Goal: Task Accomplishment & Management: Use online tool/utility

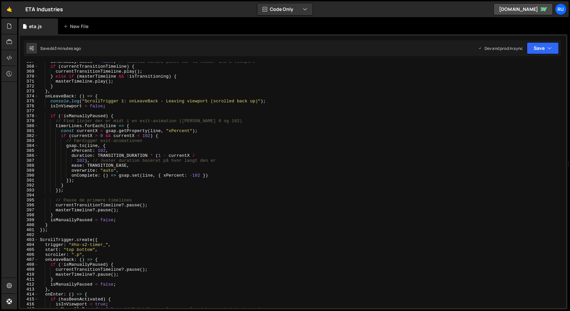
scroll to position [1815, 0]
click at [57, 230] on div "isManuallyPaused = false ; // Nulstil [PERSON_NAME] pause når vi kommer ind i v…" at bounding box center [301, 187] width 525 height 256
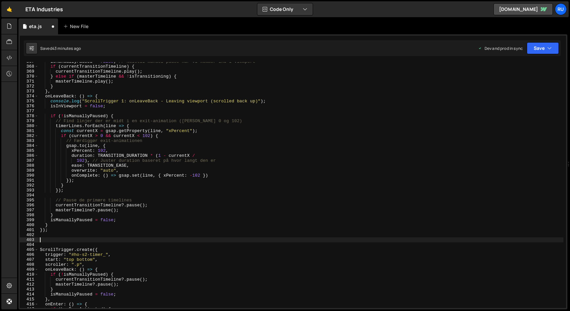
paste textarea "});"
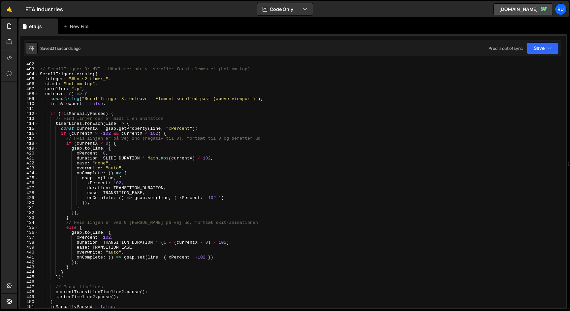
scroll to position [1982, 0]
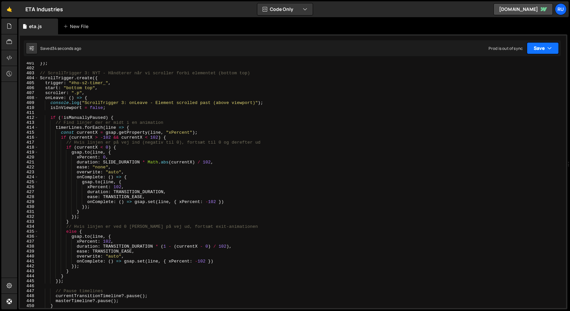
click at [539, 48] on button "Save" at bounding box center [543, 48] width 32 height 12
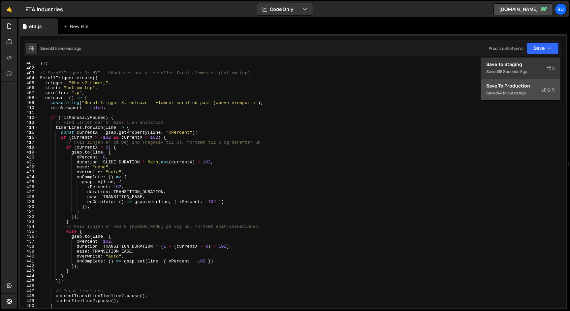
click at [529, 87] on div "Save to Production S" at bounding box center [521, 86] width 69 height 7
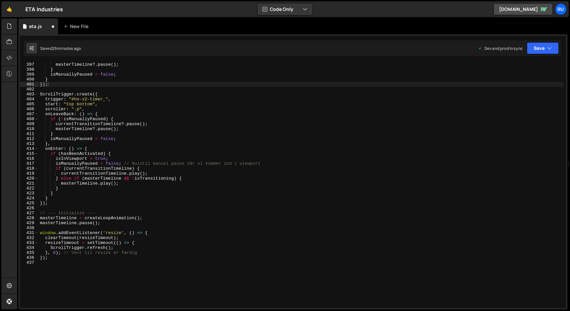
scroll to position [1970, 0]
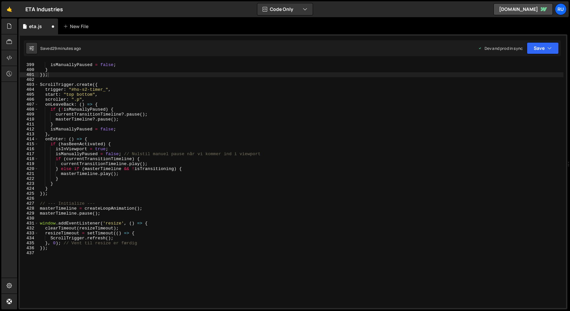
type textarea "});"
click at [61, 193] on div "} isManuallyPaused = false ; } }) ; ScrollTrigger . create ({ trigger : "#ho-s2…" at bounding box center [301, 185] width 525 height 256
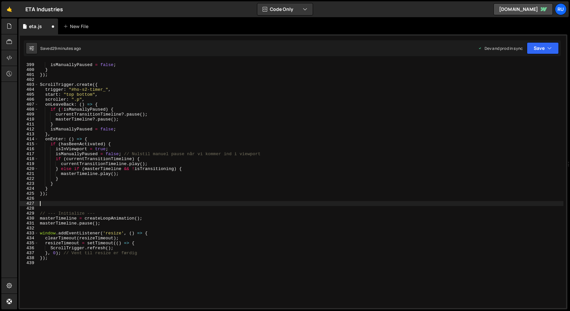
paste textarea "});"
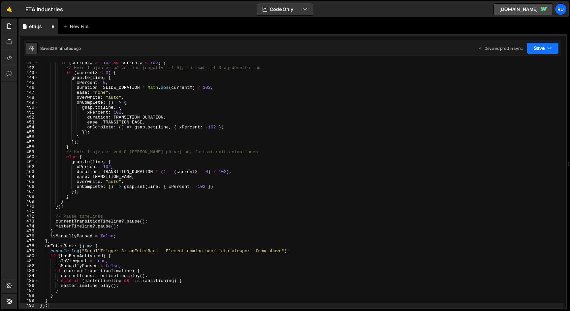
click at [545, 46] on button "Save" at bounding box center [543, 48] width 32 height 12
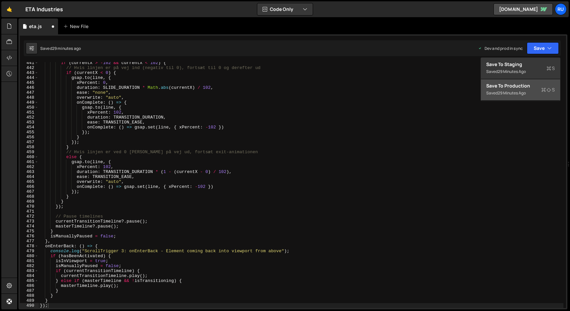
click at [523, 92] on div "29 minutes ago" at bounding box center [512, 93] width 28 height 6
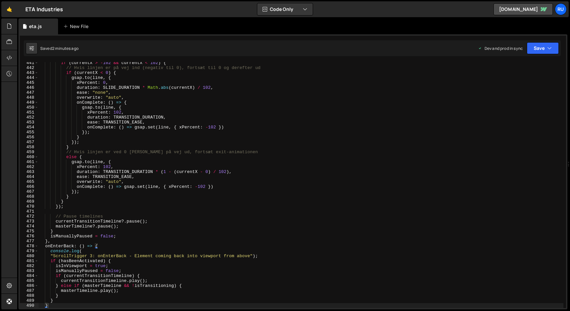
click at [178, 113] on div "if ( currentX > - 102 && currentX < 102 ) { // Hvis linjen er på vej ind (negat…" at bounding box center [301, 188] width 525 height 256
click at [130, 217] on div "if ( currentX > - 102 && currentX < 102 ) { // Hvis linjen er på vej ind (negat…" at bounding box center [301, 188] width 525 height 256
type textarea "});"
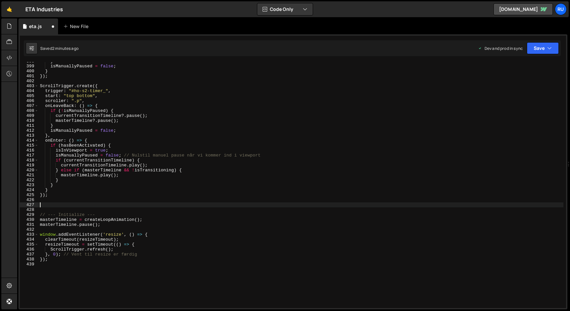
scroll to position [1964, 0]
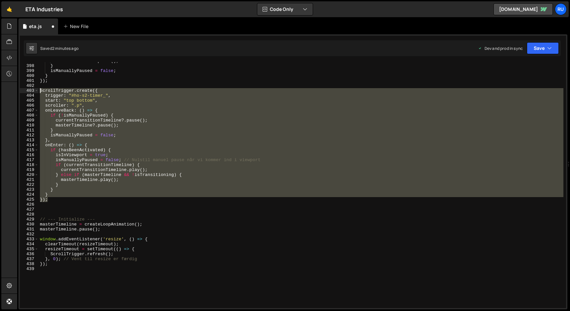
drag, startPoint x: 52, startPoint y: 199, endPoint x: 31, endPoint y: 89, distance: 112.3
click at [31, 89] on div "397 398 399 400 401 402 403 404 405 406 407 408 409 410 411 412 413 414 415 416…" at bounding box center [293, 185] width 547 height 246
type textarea "ScrollTrigger.create({ trigger: "#ho-s2-timer_","
click at [48, 211] on div "masterTimeline ?. pause ( ) ; } isManuallyPaused = false ; } }) ; ScrollTrigger…" at bounding box center [301, 186] width 525 height 256
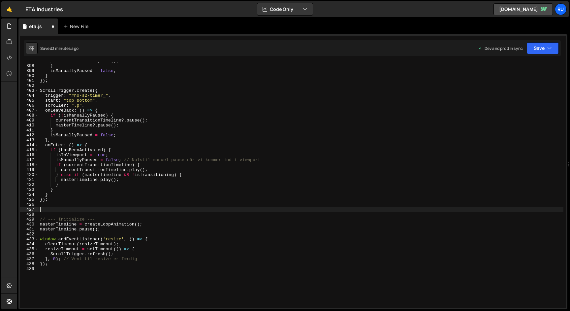
paste textarea "});"
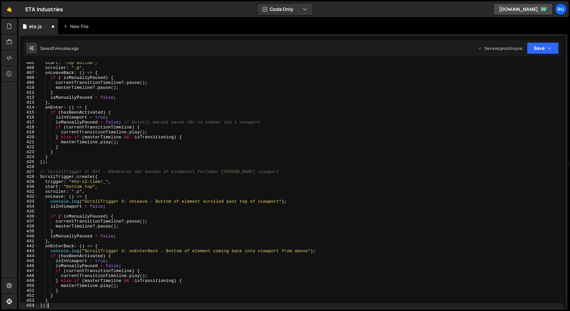
scroll to position [2002, 0]
click at [545, 47] on button "Save" at bounding box center [543, 48] width 32 height 12
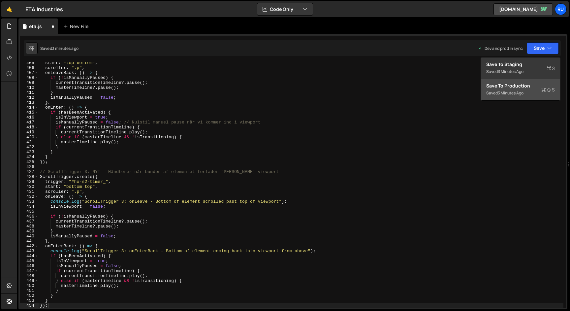
click at [521, 92] on div "3 minutes ago" at bounding box center [511, 93] width 26 height 6
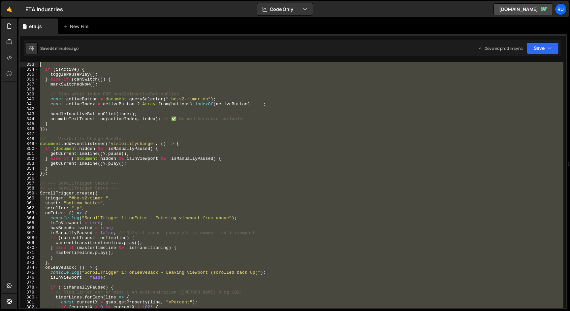
scroll to position [1644, 0]
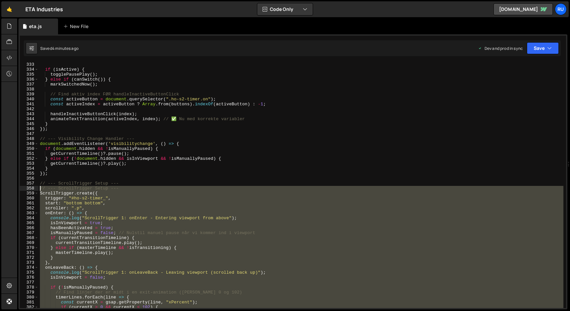
drag, startPoint x: 51, startPoint y: 217, endPoint x: 24, endPoint y: 188, distance: 39.2
click at [24, 188] on div "}); 333 334 335 336 337 338 339 340 341 342 343 344 345 346 347 348 349 350 351…" at bounding box center [293, 185] width 547 height 246
paste textarea "});"
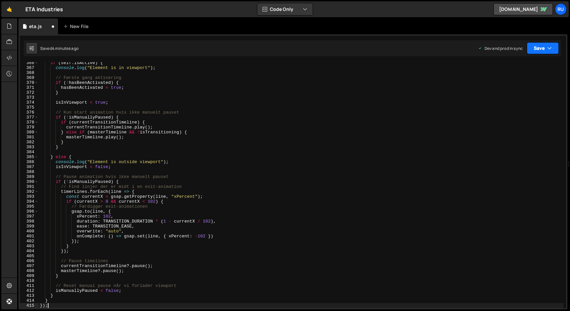
click at [544, 46] on button "Save" at bounding box center [543, 48] width 32 height 12
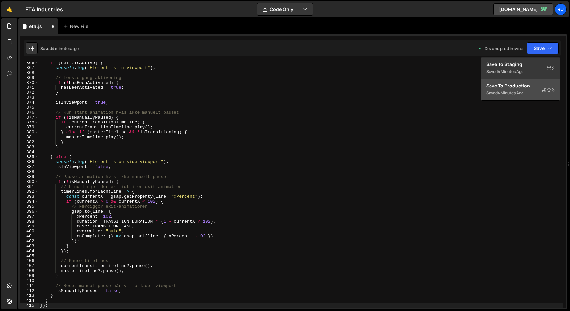
click at [524, 84] on div "Save to Production S" at bounding box center [521, 86] width 69 height 7
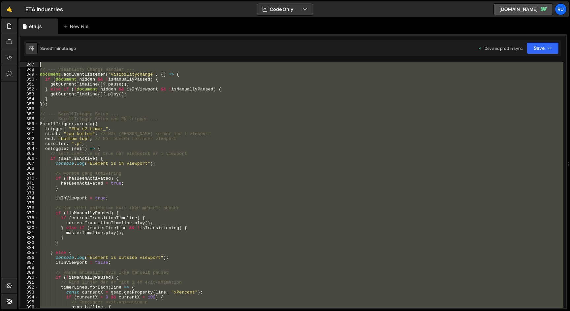
scroll to position [1664, 0]
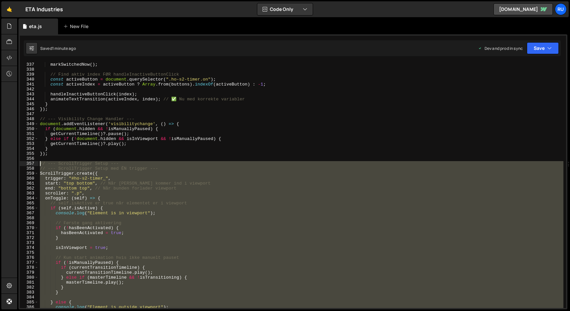
drag, startPoint x: 52, startPoint y: 244, endPoint x: 26, endPoint y: 165, distance: 82.9
click at [26, 165] on div "}); 337 338 339 340 341 342 343 344 345 346 347 348 349 350 351 352 353 354 355…" at bounding box center [293, 185] width 547 height 246
paste textarea "});"
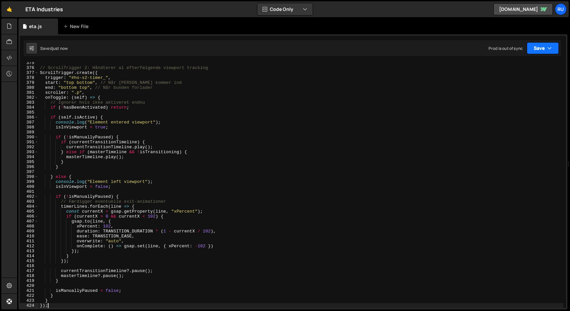
click at [543, 48] on button "Save" at bounding box center [543, 48] width 32 height 12
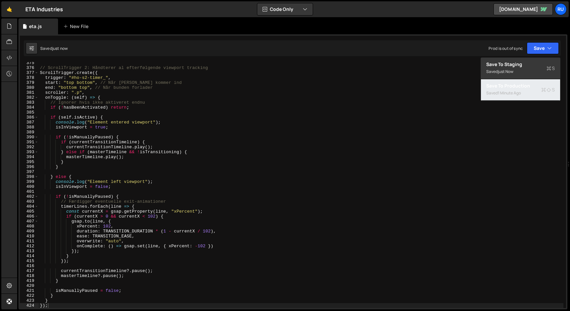
click at [528, 92] on div "Saved 1 minute ago" at bounding box center [521, 93] width 69 height 8
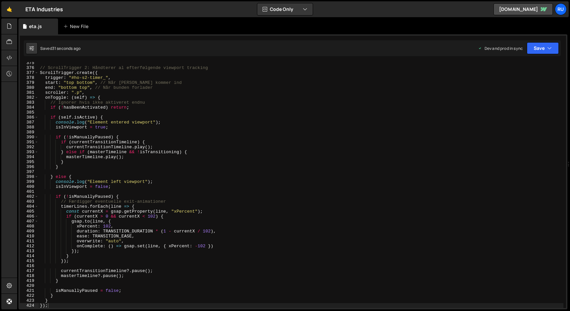
click at [90, 118] on div "// ScrollTrigger 2: Håndterer al efterfølgende viewport tracking ScrollTrigger …" at bounding box center [301, 188] width 525 height 256
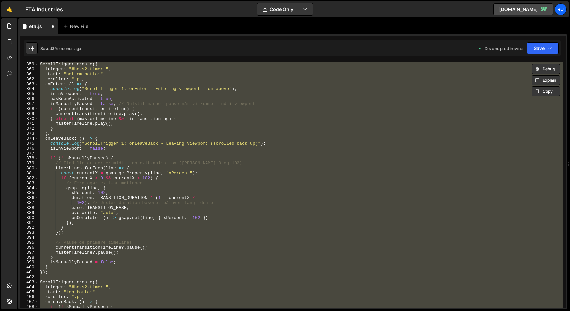
scroll to position [1746, 0]
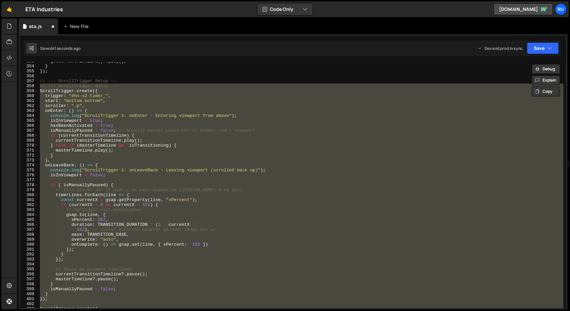
click at [121, 80] on div "getCurrentTimeline ( ) ?. play ( ) ; } }) ; // --- ScrollTrigger Setup --- // -…" at bounding box center [301, 187] width 525 height 256
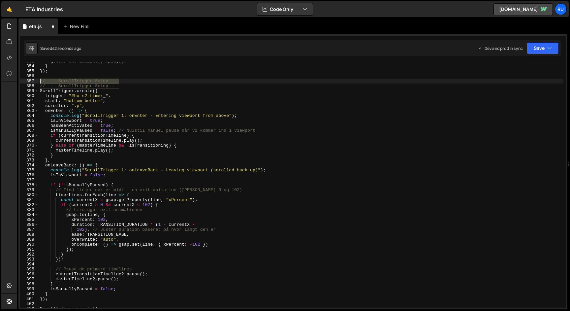
drag, startPoint x: 128, startPoint y: 84, endPoint x: 19, endPoint y: 81, distance: 108.9
click at [19, 81] on div "// --- ScrollTrigger Setup --- 353 354 355 356 357 358 359 360 361 362 363 364 …" at bounding box center [292, 171] width 549 height 275
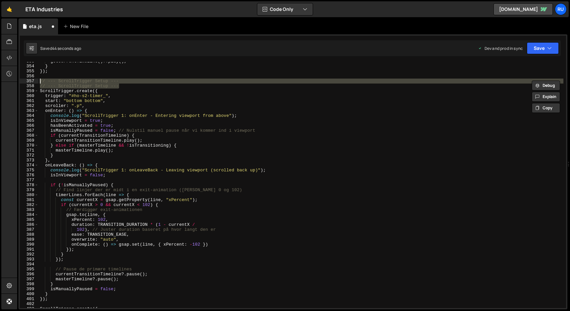
drag, startPoint x: 145, startPoint y: 87, endPoint x: 30, endPoint y: 83, distance: 115.0
click at [30, 83] on div "// --- ScrollTrigger Setup --- 353 354 355 356 357 358 359 360 361 362 363 364 …" at bounding box center [293, 185] width 547 height 246
type textarea "// --- ScrollTrigger Setup --- // --- ScrollTrigger Setup ---"
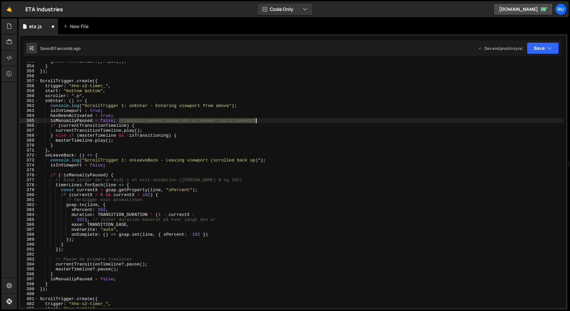
drag, startPoint x: 119, startPoint y: 120, endPoint x: 284, endPoint y: 121, distance: 165.0
click at [284, 121] on div "getCurrentTimeline ( ) ?. play ( ) ; } }) ; ScrollTrigger . create ({ trigger :…" at bounding box center [301, 187] width 525 height 256
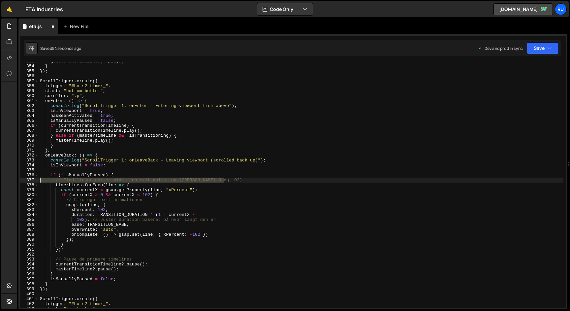
drag, startPoint x: 233, startPoint y: 180, endPoint x: 37, endPoint y: 181, distance: 196.1
click at [37, 181] on div "isManuallyPaused = false; 353 354 355 356 357 358 359 360 361 362 363 364 365 3…" at bounding box center [293, 185] width 547 height 246
type textarea "// Find linjer der er midt i en exit-animation ([PERSON_NAME] 0 og 102)"
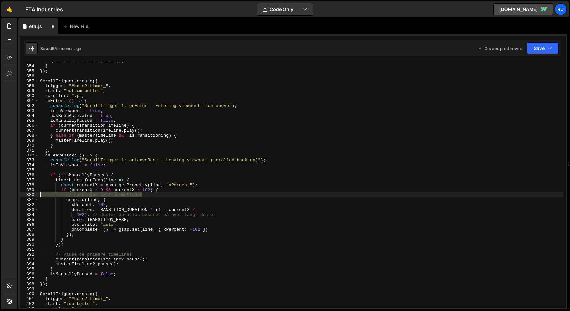
drag, startPoint x: 149, startPoint y: 195, endPoint x: 0, endPoint y: 195, distance: 148.5
click at [0, 195] on div "Hold on a sec... Are you certain you wish to leave this page? Any changes you'v…" at bounding box center [285, 155] width 570 height 311
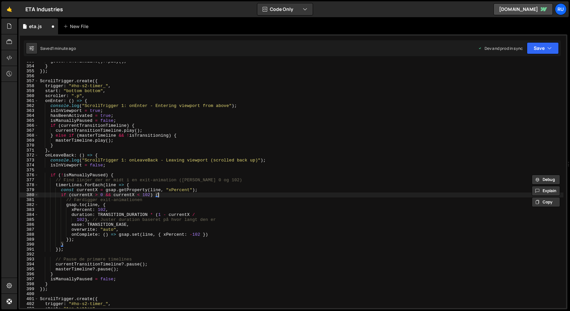
click at [175, 194] on div "getCurrentTimeline ( ) ?. play ( ) ; } }) ; ScrollTrigger . create ({ trigger :…" at bounding box center [301, 187] width 525 height 256
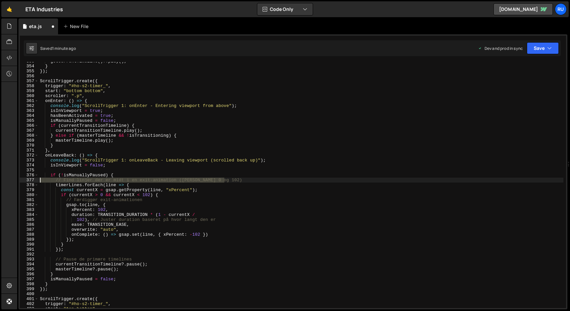
drag, startPoint x: 230, startPoint y: 180, endPoint x: 0, endPoint y: 179, distance: 229.7
click at [0, 180] on div "Hold on a sec... Are you certain you wish to leave this page? Any changes you'v…" at bounding box center [285, 155] width 570 height 311
type textarea "// Find linjer der er midt i en exit-animation ([PERSON_NAME] 0 og 102)"
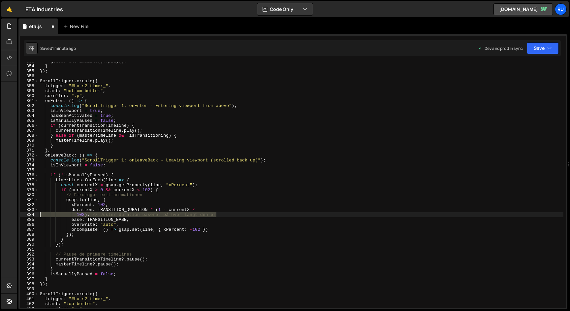
drag, startPoint x: 227, startPoint y: 216, endPoint x: 0, endPoint y: 214, distance: 227.4
click at [0, 214] on div "Hold on a sec... Are you certain you wish to leave this page? Any changes you'v…" at bounding box center [285, 155] width 570 height 311
click at [147, 212] on div "getCurrentTimeline ( ) ?. play ( ) ; } }) ; ScrollTrigger . create ({ trigger :…" at bounding box center [301, 187] width 525 height 256
drag, startPoint x: 223, startPoint y: 214, endPoint x: 92, endPoint y: 214, distance: 131.4
click at [92, 214] on div "getCurrentTimeline ( ) ?. play ( ) ; } }) ; ScrollTrigger . create ({ trigger :…" at bounding box center [301, 187] width 525 height 256
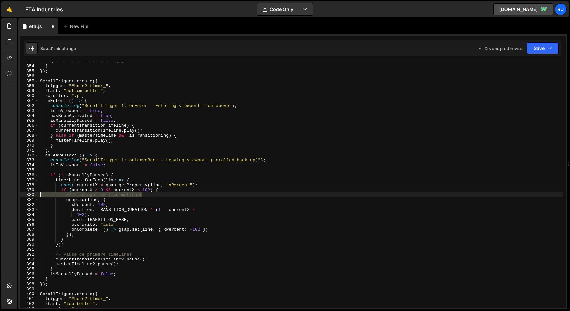
drag, startPoint x: 154, startPoint y: 193, endPoint x: 5, endPoint y: 193, distance: 149.2
click at [5, 193] on div "Hold on a sec... Are you certain you wish to leave this page? Any changes you'v…" at bounding box center [285, 155] width 570 height 311
type textarea "// Færdiggør exit-animationen"
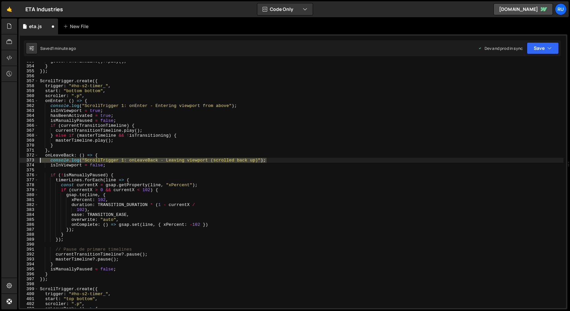
drag, startPoint x: 271, startPoint y: 160, endPoint x: 0, endPoint y: 160, distance: 271.0
click at [0, 160] on div "Hold on a sec... Are you certain you wish to leave this page? Any changes you'v…" at bounding box center [285, 155] width 570 height 311
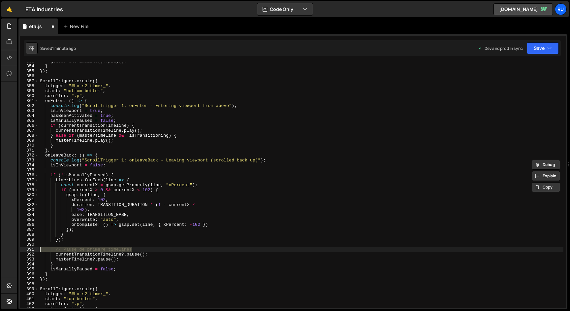
drag, startPoint x: 141, startPoint y: 249, endPoint x: 0, endPoint y: 248, distance: 140.6
click at [0, 248] on div "Hold on a sec... Are you certain you wish to leave this page? Any changes you'v…" at bounding box center [285, 155] width 570 height 311
type textarea "// Pause de primære timelines"
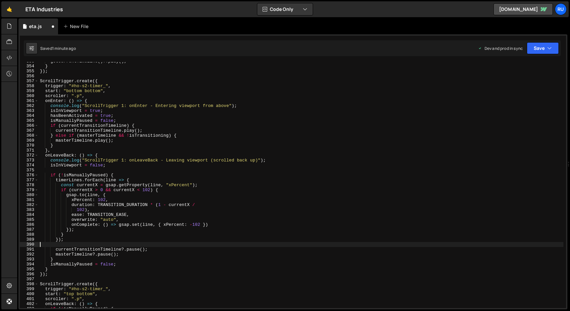
type textarea "});"
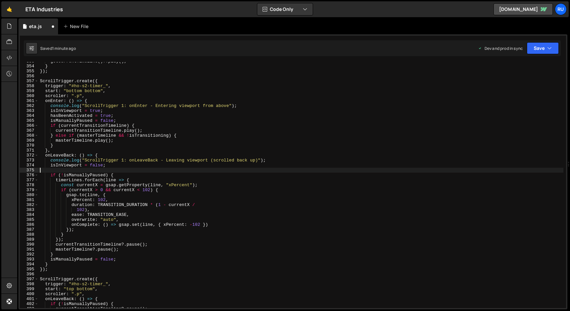
click at [73, 170] on div "getCurrentTimeline ( ) ?. play ( ) ; } }) ; ScrollTrigger . create ({ trigger :…" at bounding box center [301, 187] width 525 height 256
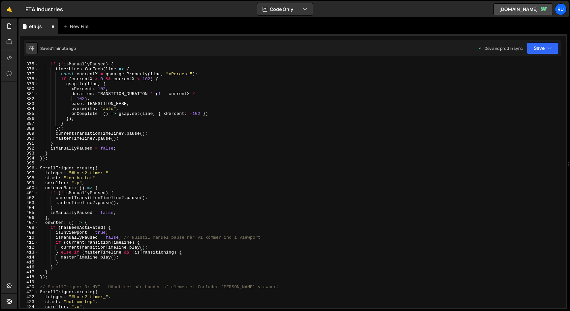
scroll to position [1857, 0]
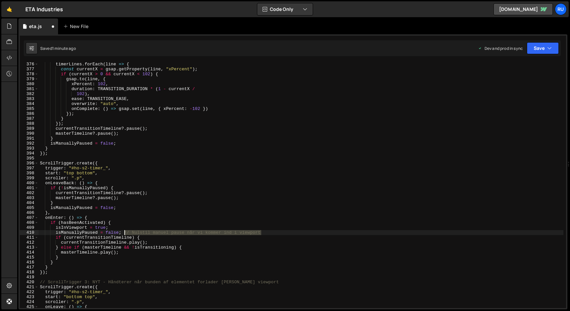
drag, startPoint x: 266, startPoint y: 232, endPoint x: 125, endPoint y: 231, distance: 141.3
click at [125, 231] on div "timerLines . forEach ( line => { const currentX = gsap . getProperty ( line , "…" at bounding box center [301, 190] width 525 height 256
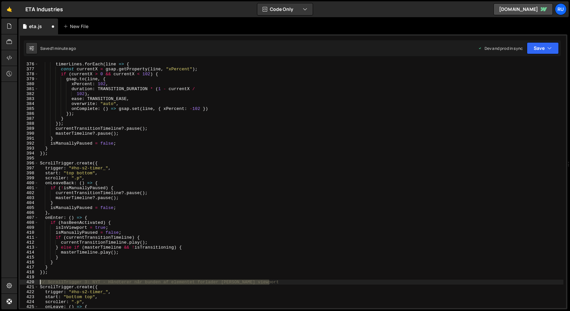
drag, startPoint x: 277, startPoint y: 280, endPoint x: 27, endPoint y: 281, distance: 249.5
click at [27, 281] on div "isManuallyPaused = false; 376 377 378 379 380 381 382 383 384 385 386 387 388 3…" at bounding box center [293, 185] width 547 height 246
type textarea "// ScrollTrigger 3: NYT - Håndterer når bunden af elementet forlader [PERSON_NA…"
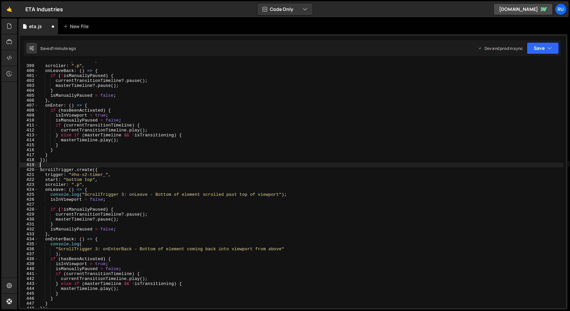
scroll to position [1969, 0]
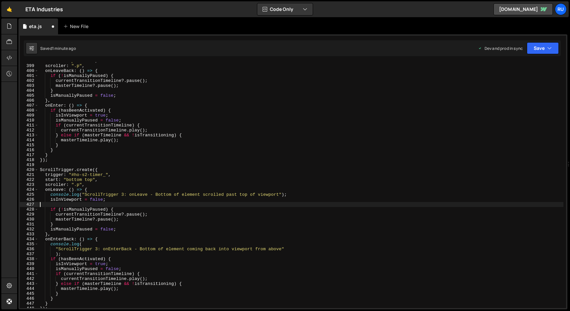
click at [51, 204] on div "start : "top bottom" , scroller : ".p" , onLeaveBack : ( ) => { if ( ! isManual…" at bounding box center [301, 186] width 525 height 256
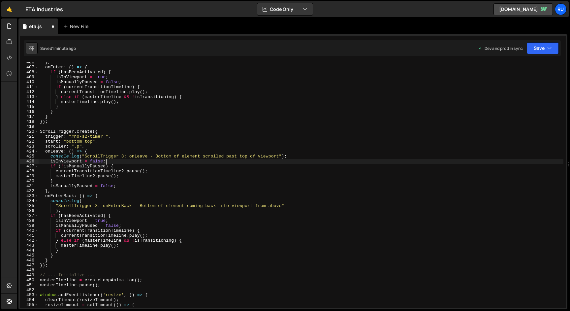
scroll to position [2087, 0]
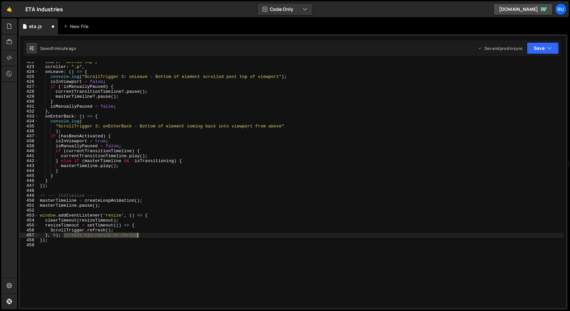
drag, startPoint x: 63, startPoint y: 235, endPoint x: 148, endPoint y: 236, distance: 85.2
click at [148, 236] on div "start : "bottom top" , scroller : ".p" , onLeave : ( ) => { console . log ( "Sc…" at bounding box center [301, 187] width 525 height 256
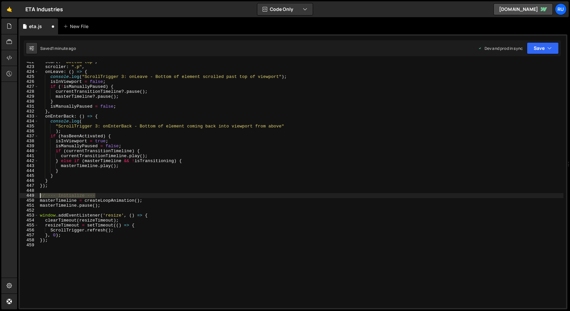
drag, startPoint x: 104, startPoint y: 196, endPoint x: 17, endPoint y: 196, distance: 87.1
click at [17, 196] on div "Hold on a sec... Are you certain you wish to leave this page? Any changes you'v…" at bounding box center [285, 155] width 570 height 311
type textarea "// --- Initialize ---"
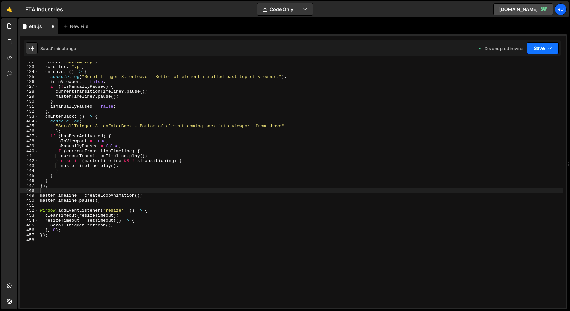
click at [540, 46] on button "Save" at bounding box center [543, 48] width 32 height 12
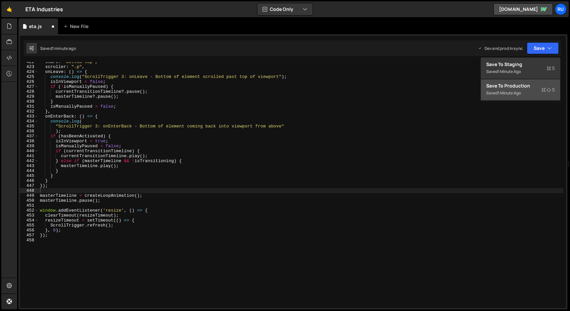
click at [532, 86] on div "Save to Production S" at bounding box center [521, 86] width 69 height 7
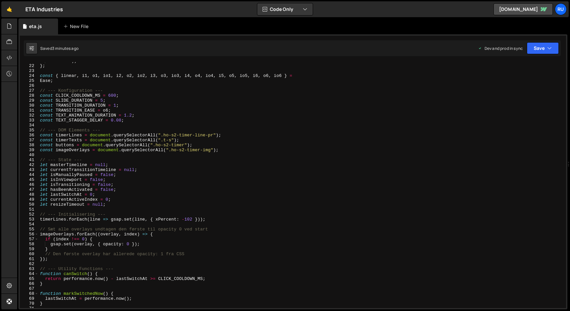
scroll to position [0, 0]
